Goal: Transaction & Acquisition: Download file/media

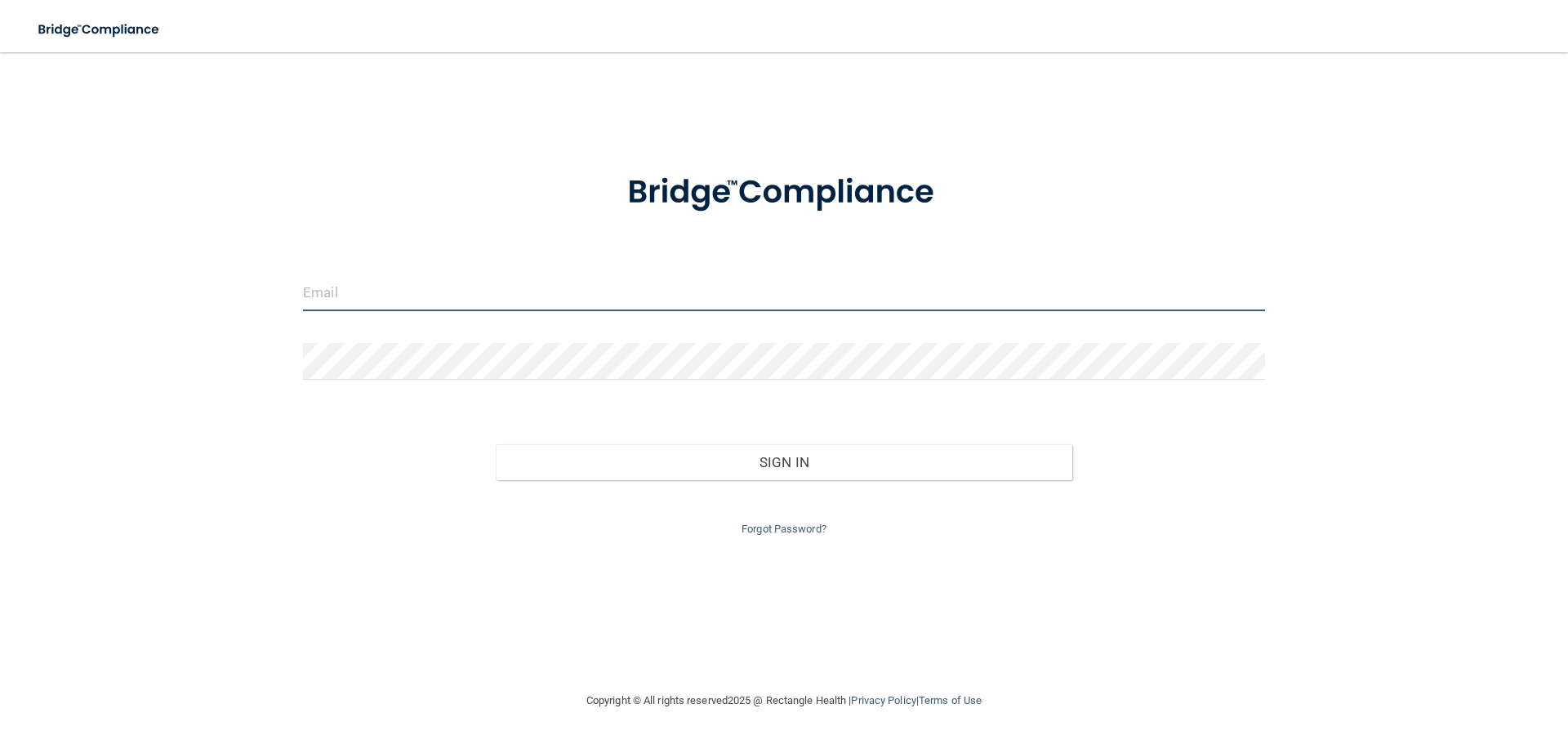
click at [475, 294] on input "email" at bounding box center [784, 293] width 962 height 37
type input "[EMAIL_ADDRESS][DOMAIN_NAME]"
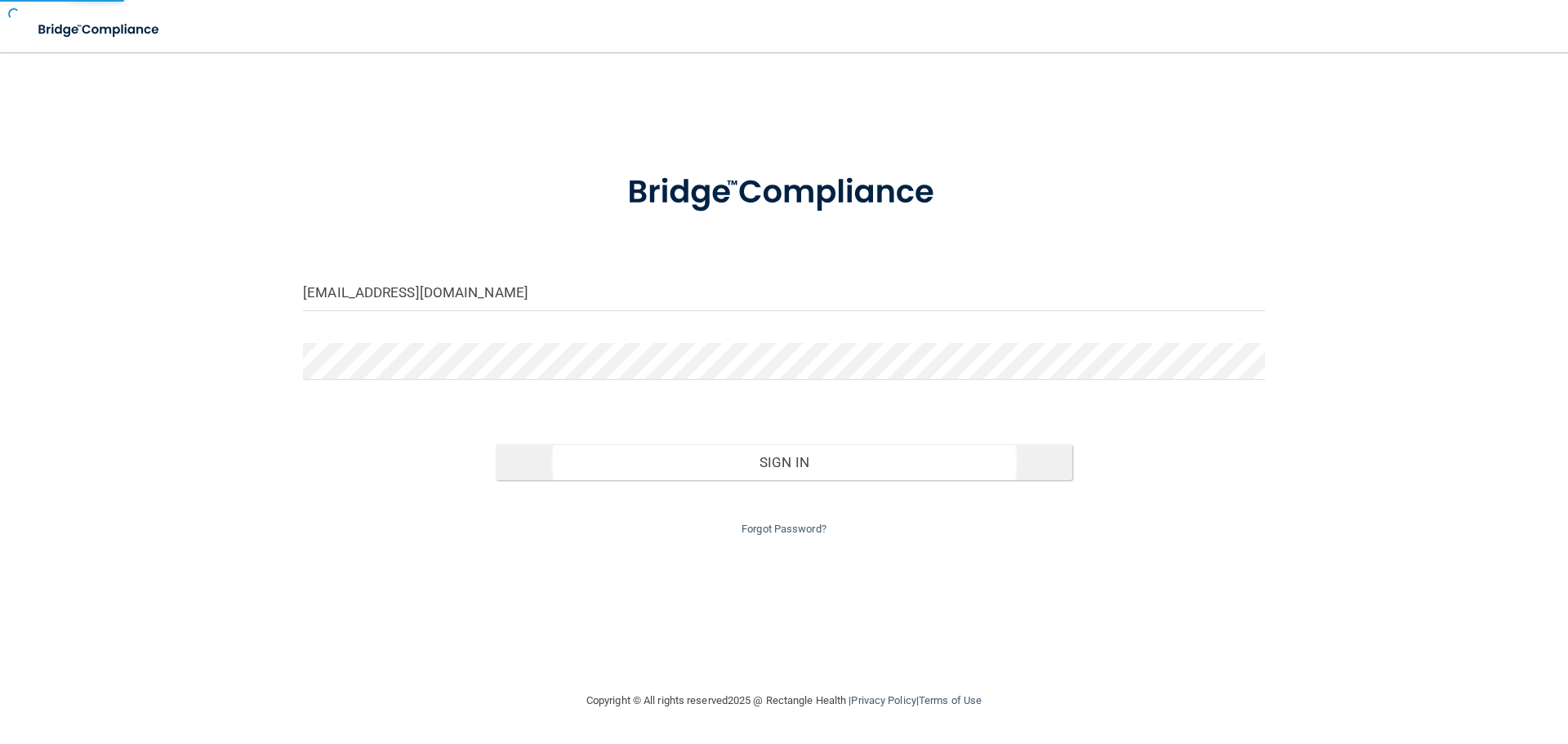
click at [569, 392] on div at bounding box center [784, 367] width 987 height 49
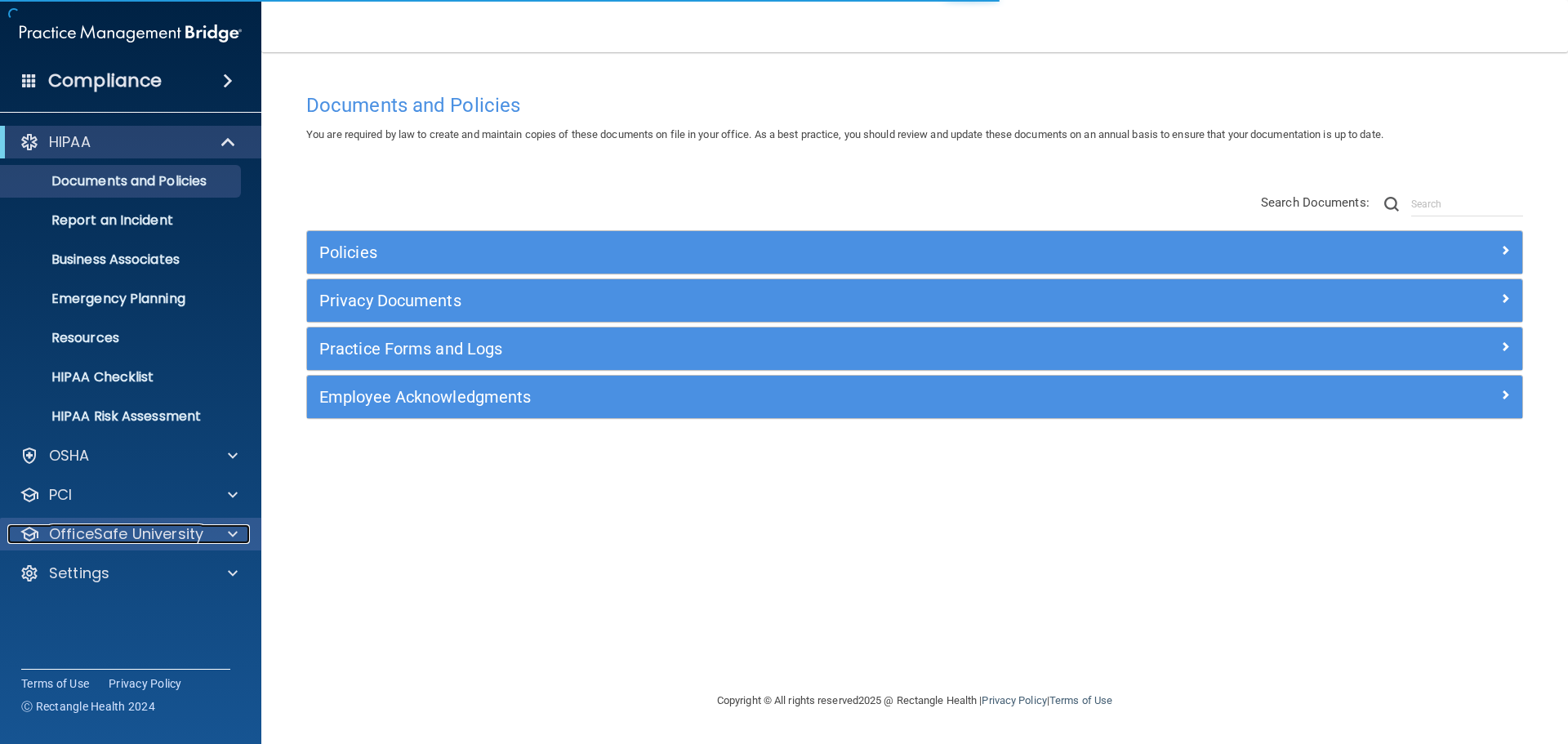
click at [205, 538] on div "OfficeSafe University" at bounding box center [108, 534] width 202 height 20
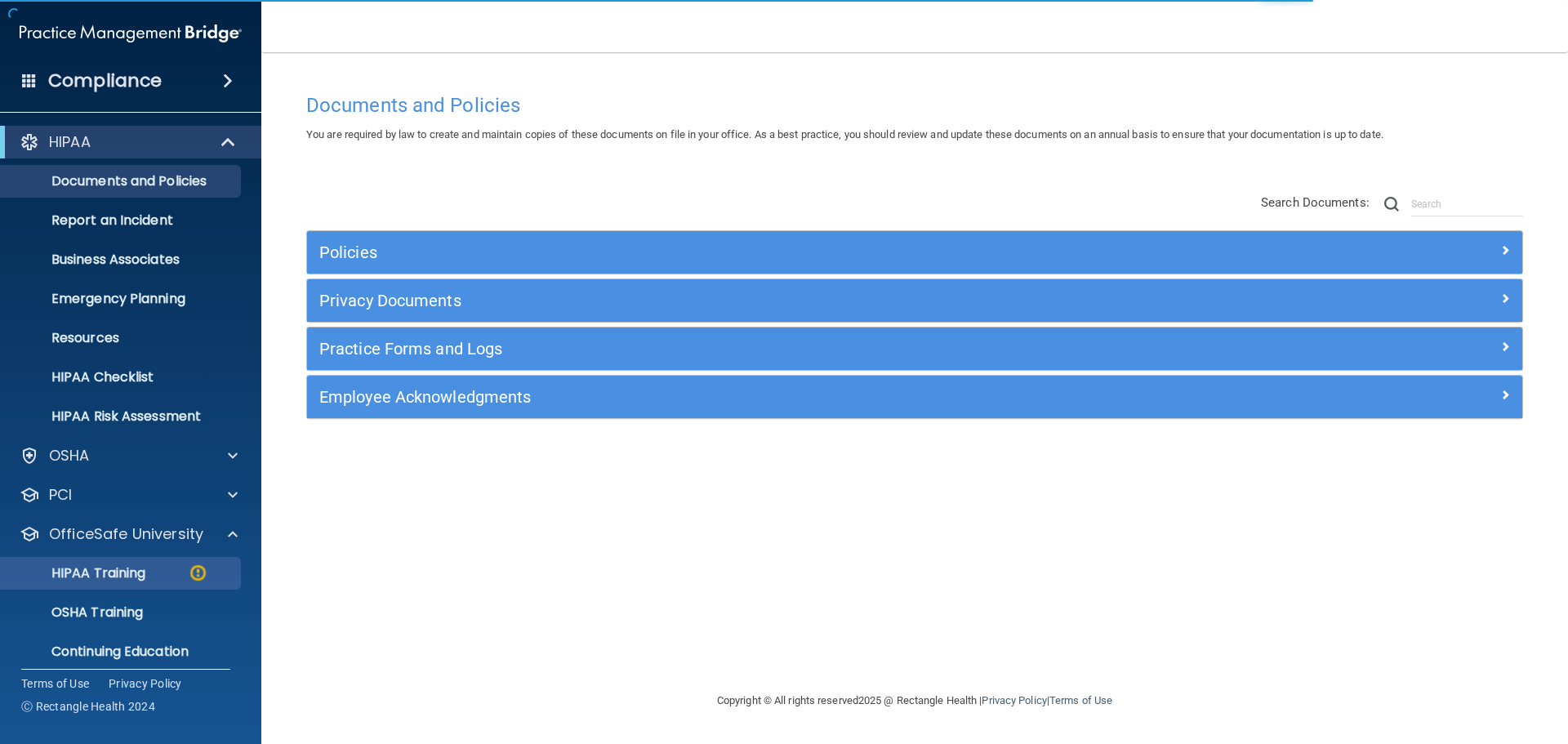
scroll to position [51, 0]
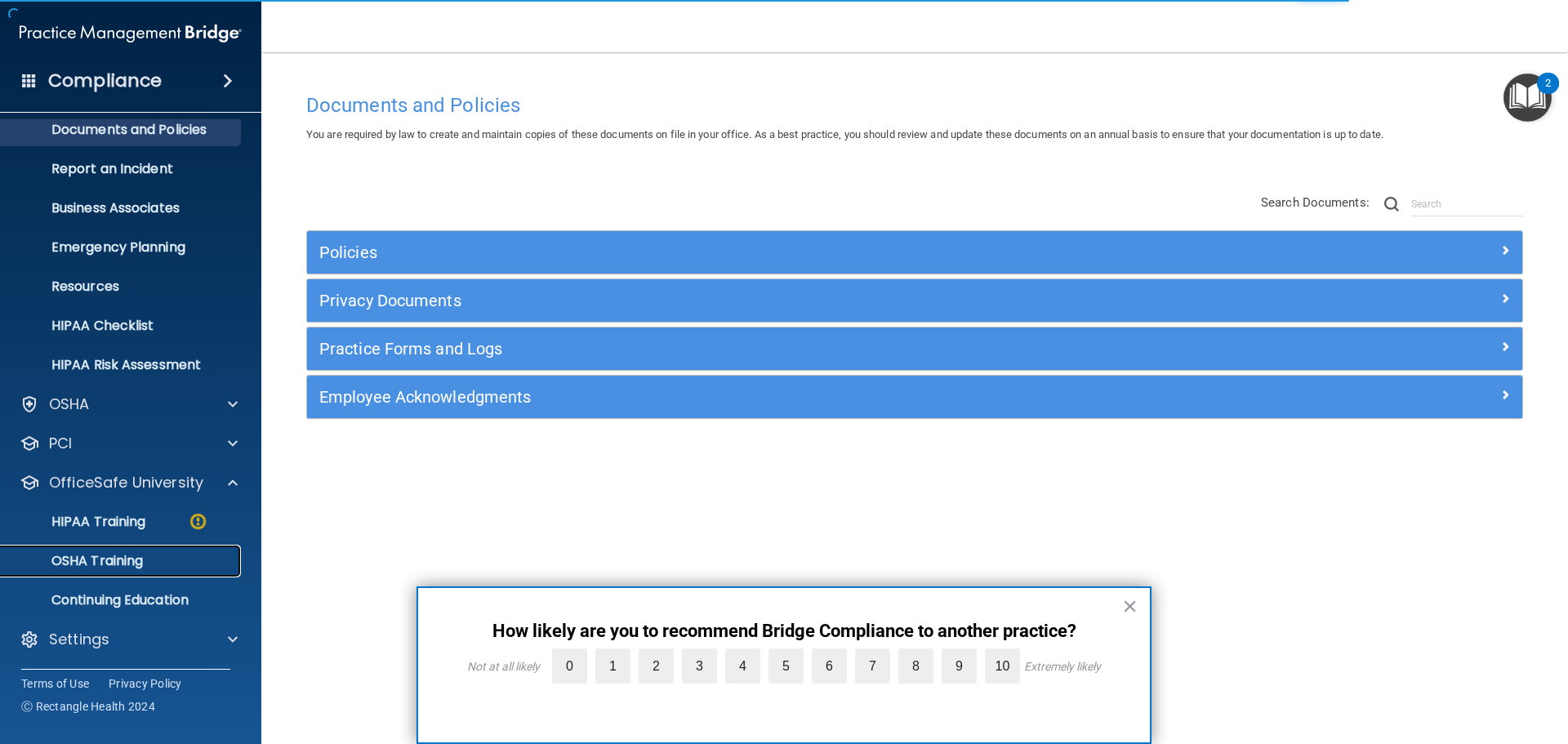
click at [129, 563] on p "OSHA Training" at bounding box center [77, 561] width 132 height 16
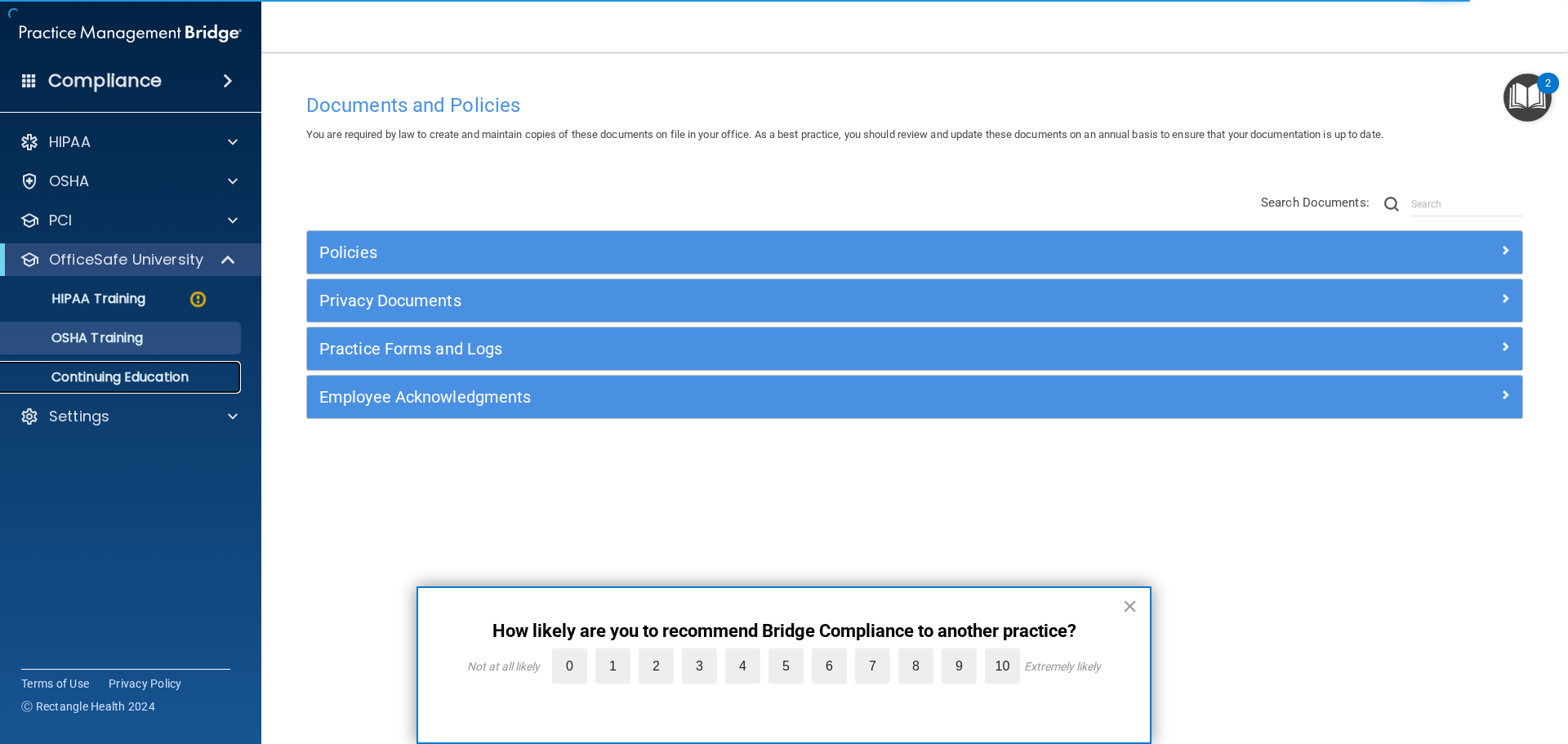
click at [145, 382] on p "Continuing Education" at bounding box center [122, 377] width 223 height 16
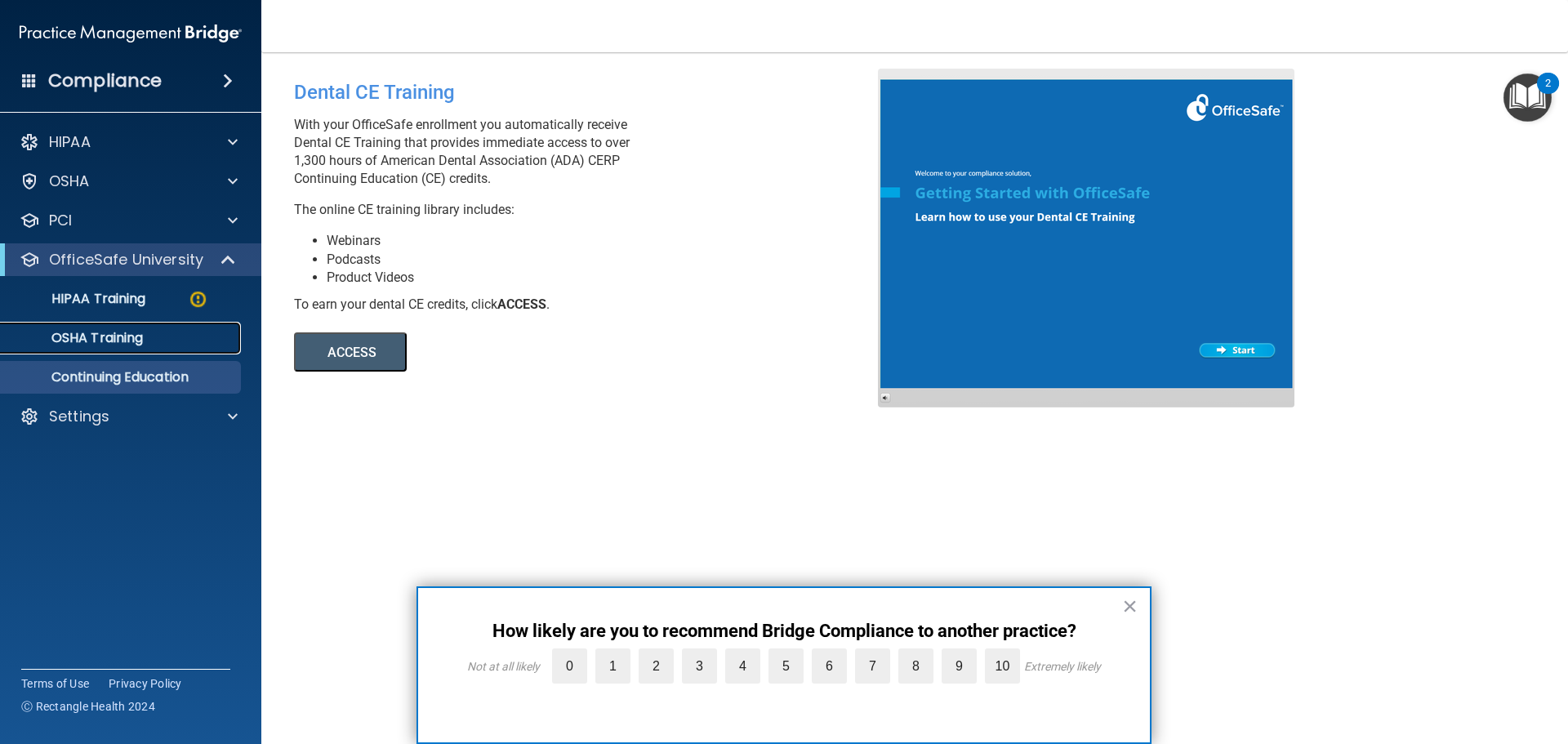
click at [134, 332] on p "OSHA Training" at bounding box center [77, 338] width 132 height 16
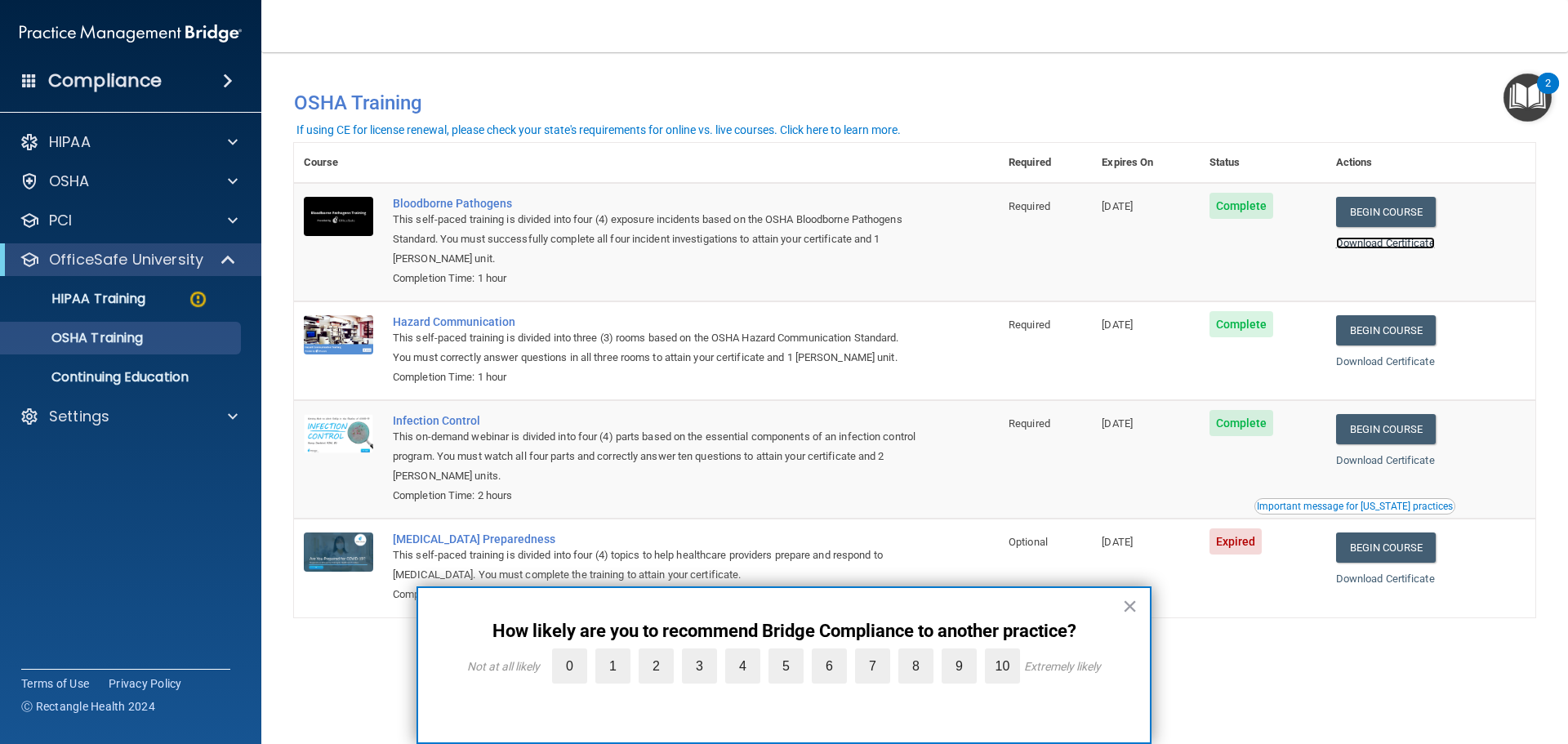
click at [1242, 247] on link "Download Certificate" at bounding box center [1386, 243] width 99 height 12
click at [1131, 563] on button "×" at bounding box center [1130, 606] width 16 height 26
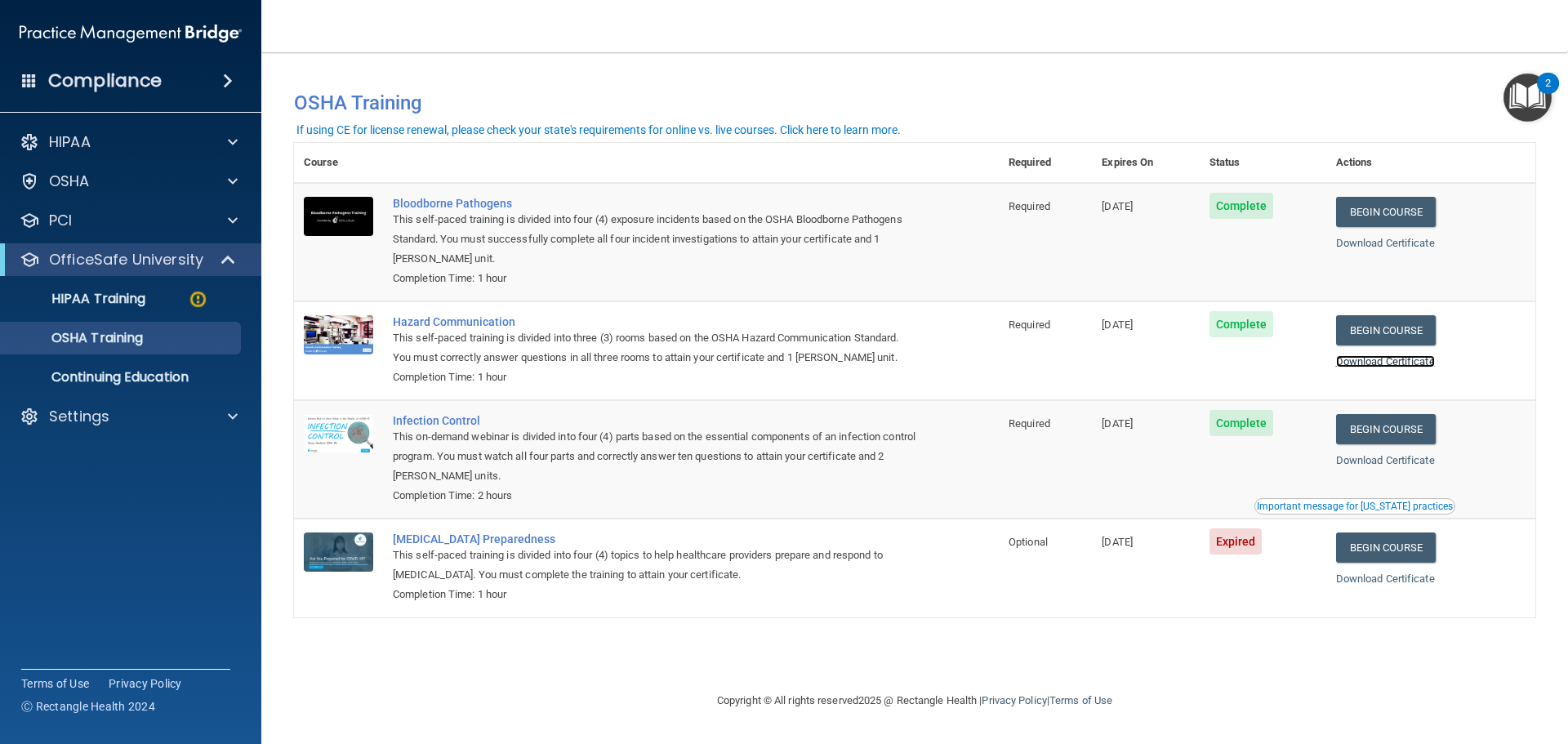
click at [1242, 361] on link "Download Certificate" at bounding box center [1386, 361] width 99 height 12
click at [1242, 463] on link "Download Certificate" at bounding box center [1386, 459] width 99 height 12
